Goal: Task Accomplishment & Management: Use online tool/utility

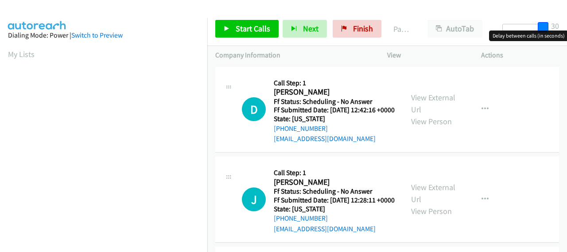
drag, startPoint x: 506, startPoint y: 26, endPoint x: 550, endPoint y: 24, distance: 43.9
click at [549, 25] on div at bounding box center [522, 31] width 57 height 14
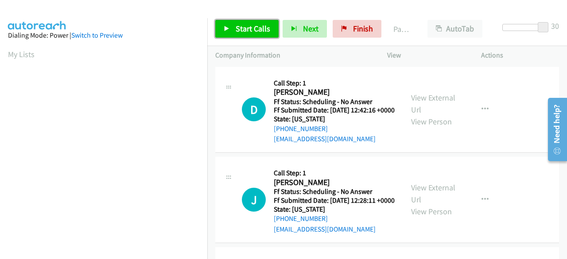
click at [240, 31] on span "Start Calls" at bounding box center [253, 28] width 35 height 10
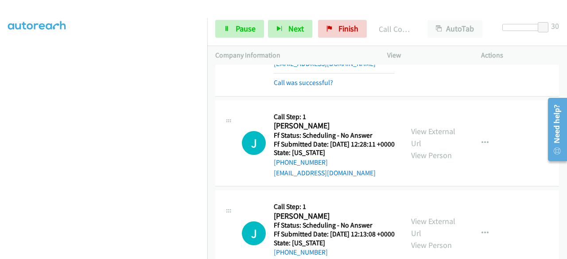
scroll to position [89, 0]
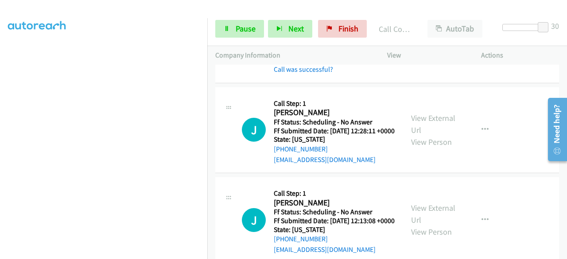
drag, startPoint x: 422, startPoint y: 200, endPoint x: 511, endPoint y: 126, distance: 116.3
click at [511, 126] on div "J Callback Scheduled Call Step: 1 [PERSON_NAME] America/New_York Ff Status: Sch…" at bounding box center [387, 130] width 344 height 86
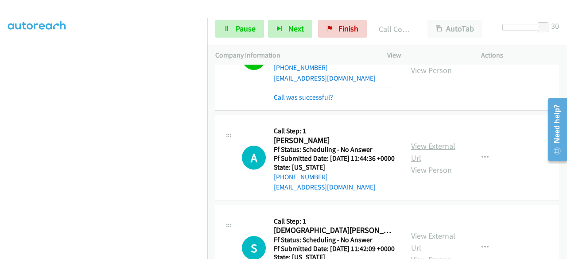
scroll to position [620, 0]
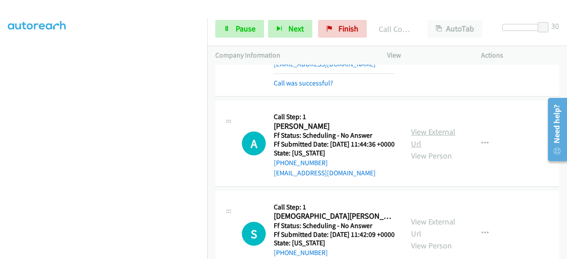
drag, startPoint x: 437, startPoint y: 193, endPoint x: 446, endPoint y: 186, distance: 10.8
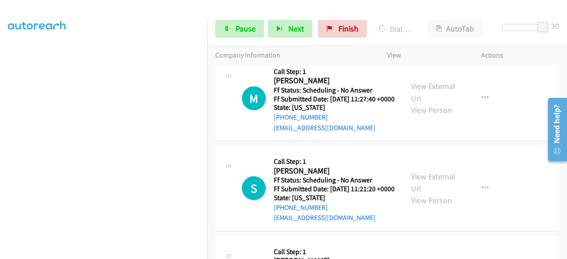
scroll to position [1107, 0]
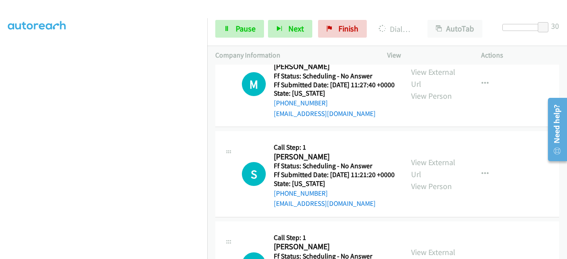
click at [534, 122] on div "M Callback Scheduled Call Step: 1 [PERSON_NAME] America/New_York Ff Status: Sch…" at bounding box center [387, 84] width 344 height 86
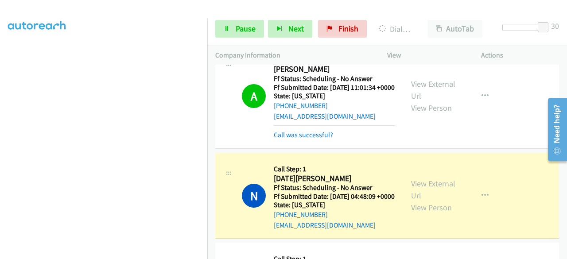
scroll to position [1362, 0]
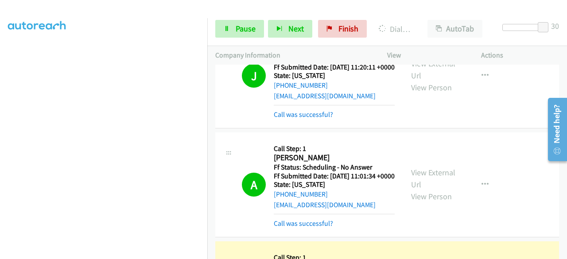
click at [318, 120] on div "Call was successful?" at bounding box center [334, 114] width 121 height 11
click at [318, 119] on link "Call was successful?" at bounding box center [303, 114] width 59 height 8
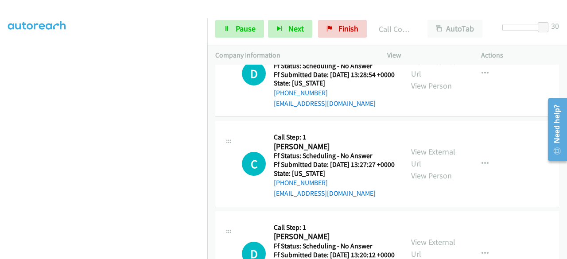
scroll to position [1937, 0]
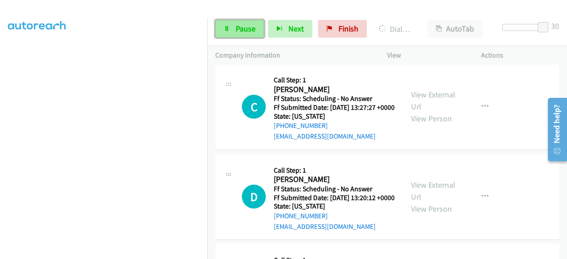
click at [238, 35] on link "Pause" at bounding box center [239, 29] width 49 height 18
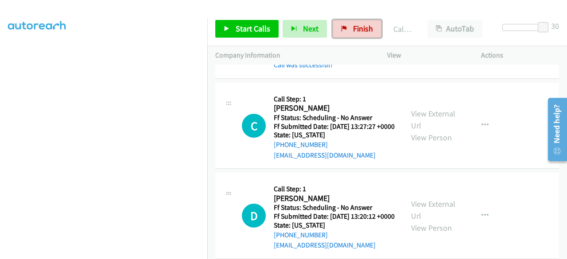
drag, startPoint x: 367, startPoint y: 34, endPoint x: 348, endPoint y: 70, distance: 41.0
click at [367, 34] on link "Finish" at bounding box center [357, 29] width 49 height 18
